Goal: Information Seeking & Learning: Learn about a topic

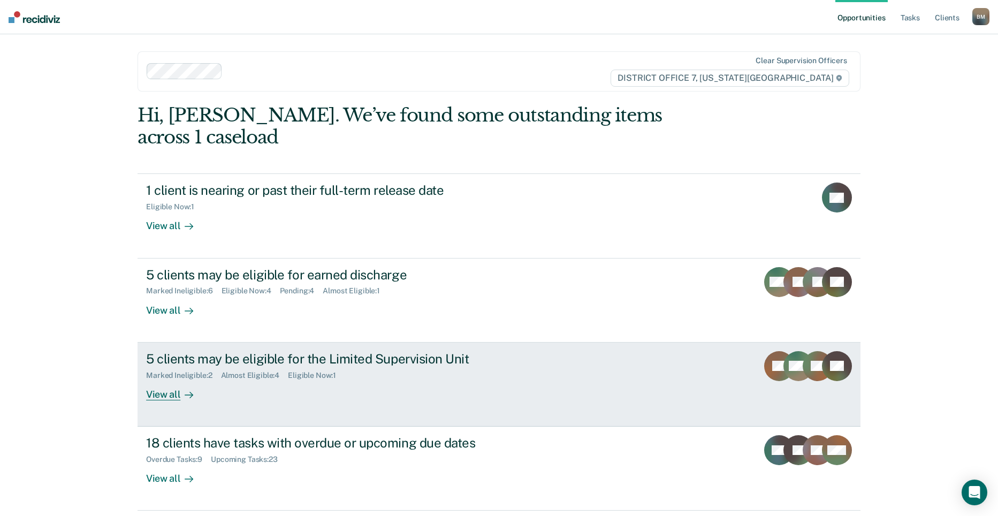
click at [450, 342] on link "5 clients may be eligible for the Limited Supervision Unit Marked Ineligible : …" at bounding box center [498, 384] width 723 height 84
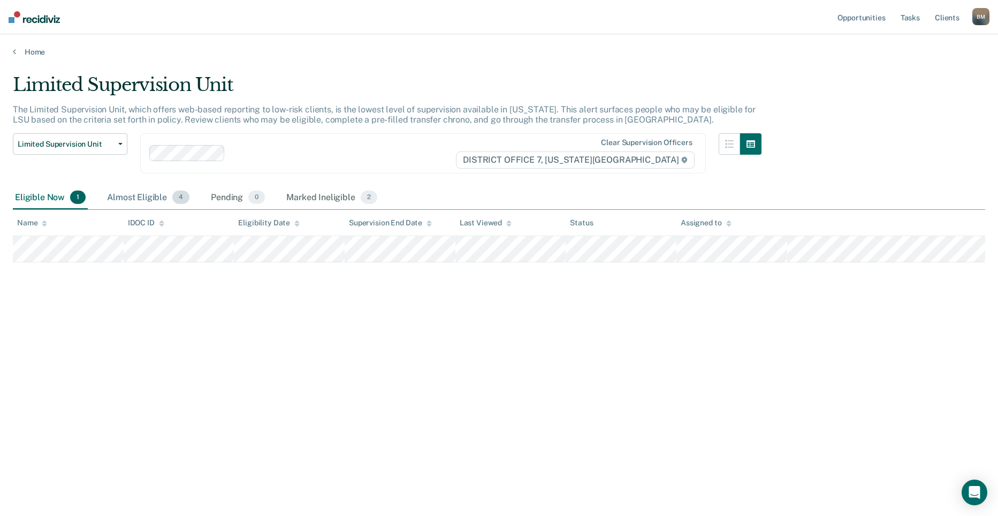
click at [160, 202] on div "Almost Eligible 4" at bounding box center [148, 198] width 87 height 24
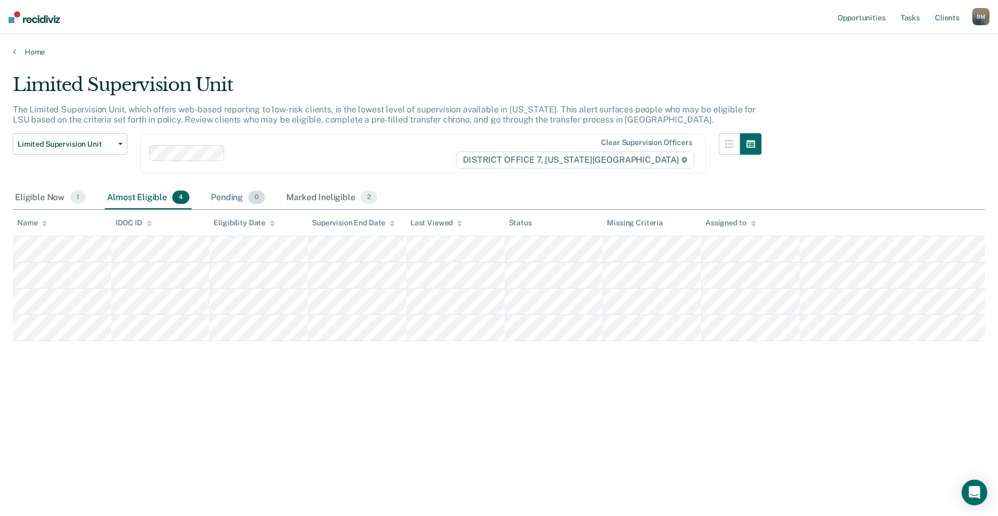
click at [238, 200] on div "Pending 0" at bounding box center [238, 198] width 58 height 24
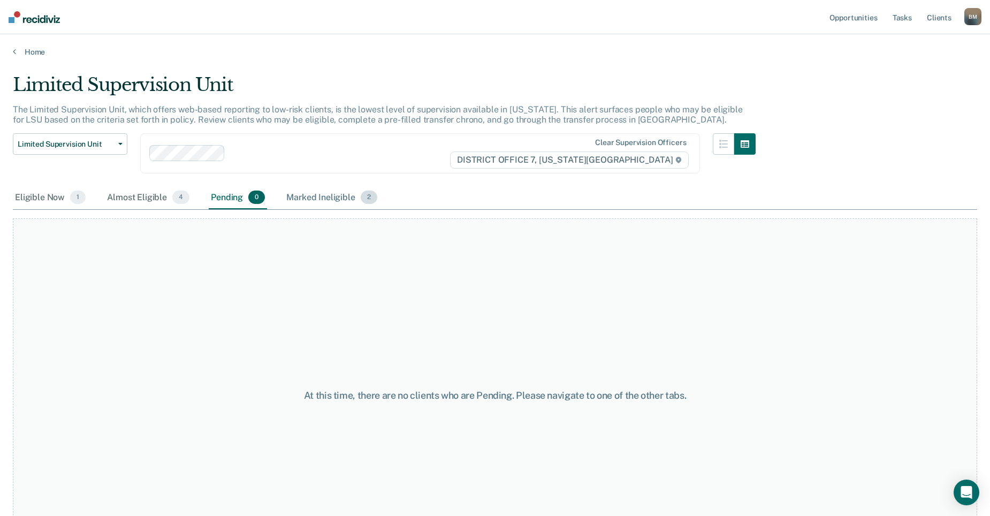
click at [313, 199] on div "Marked Ineligible 2" at bounding box center [331, 198] width 95 height 24
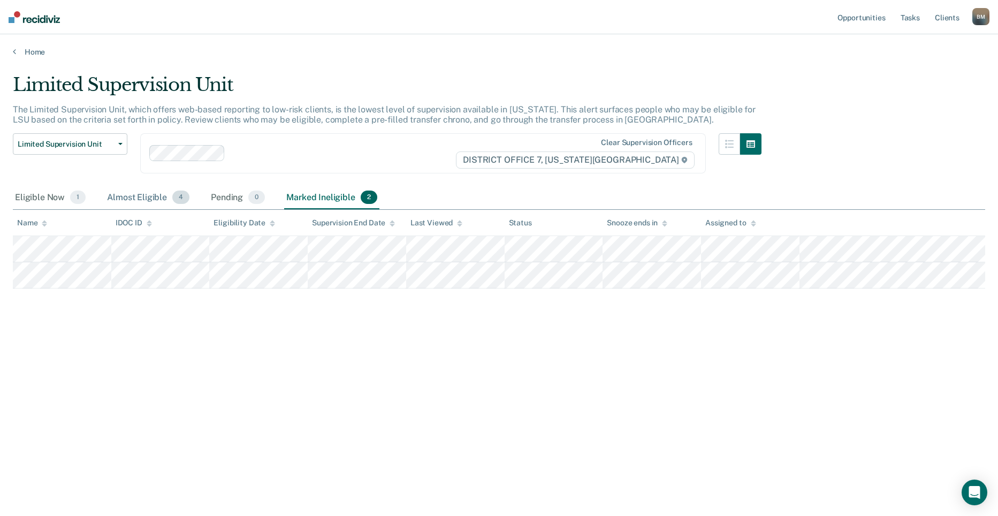
click at [126, 202] on div "Almost Eligible 4" at bounding box center [148, 198] width 87 height 24
